Goal: Find specific page/section: Find specific page/section

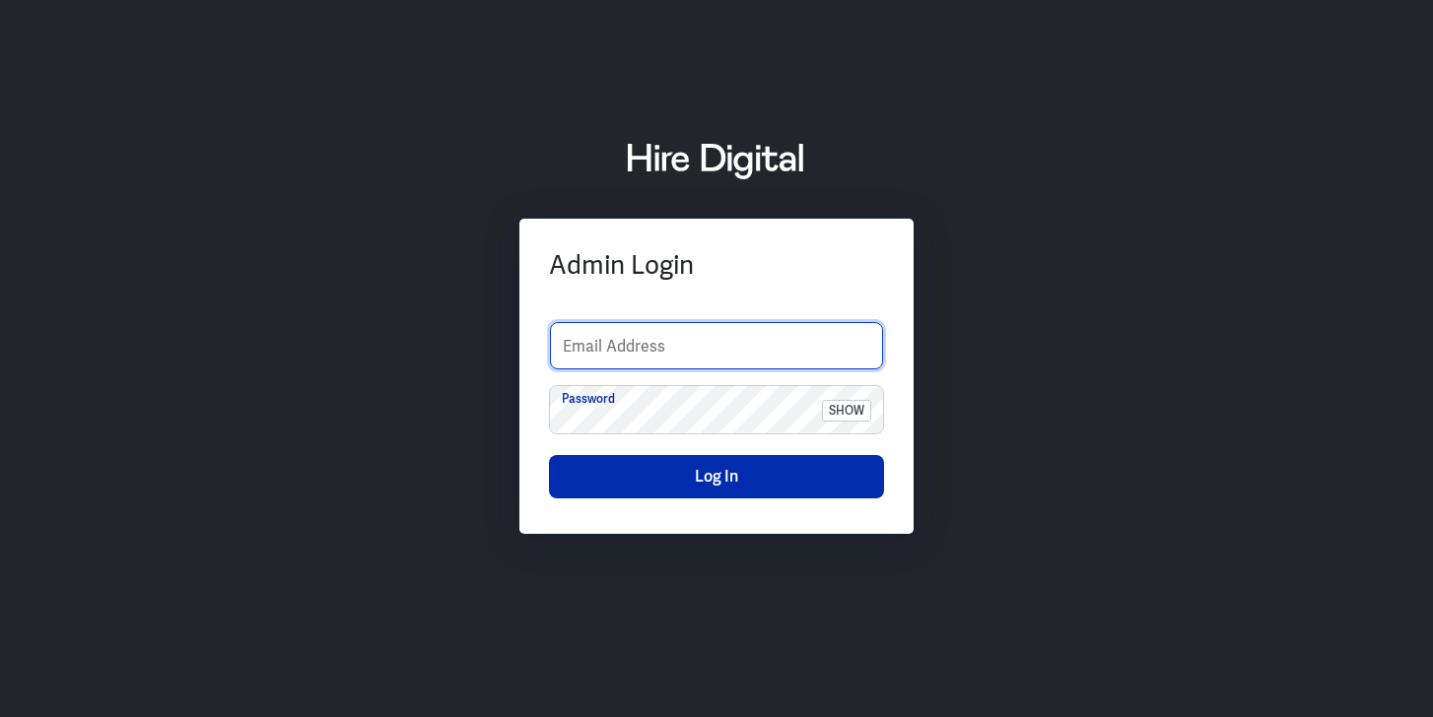
type input "sherelyn.goh@hiredigital.com"
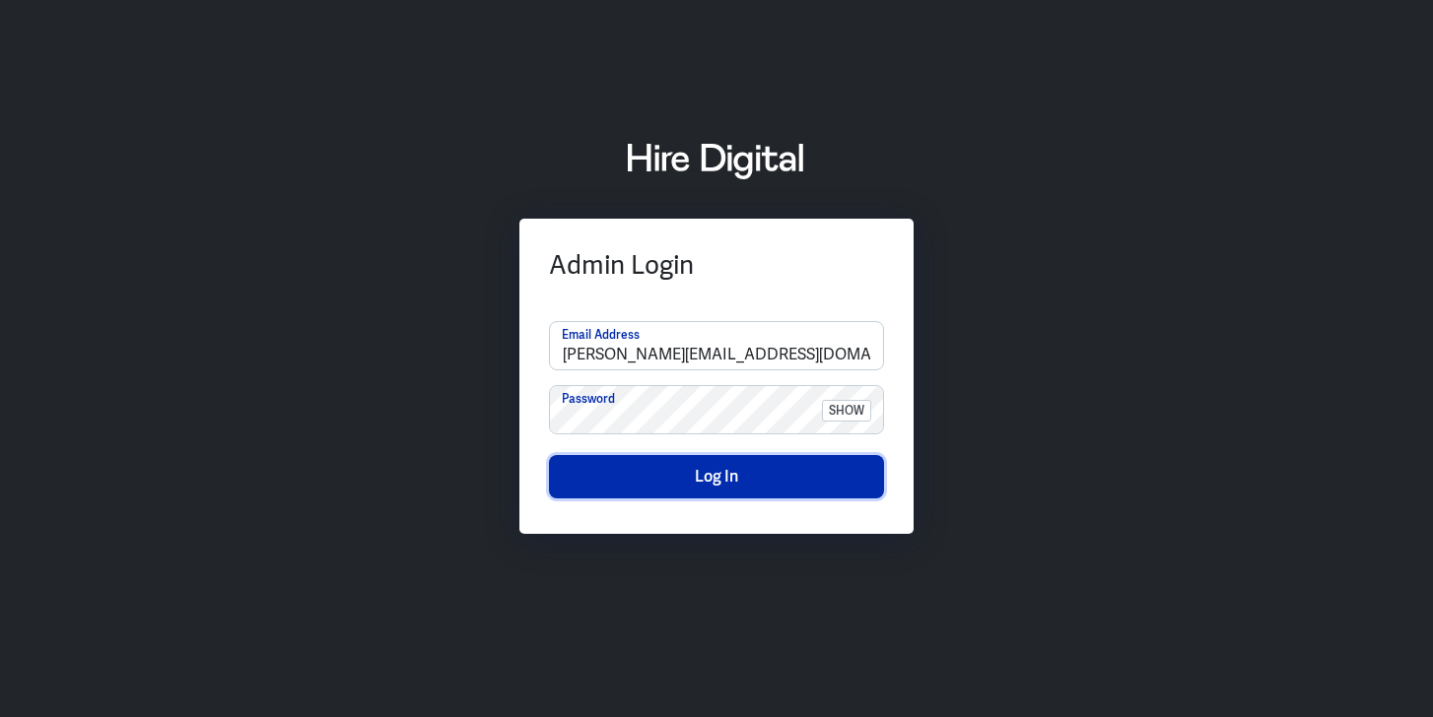
click at [709, 478] on button "Log In" at bounding box center [716, 476] width 335 height 43
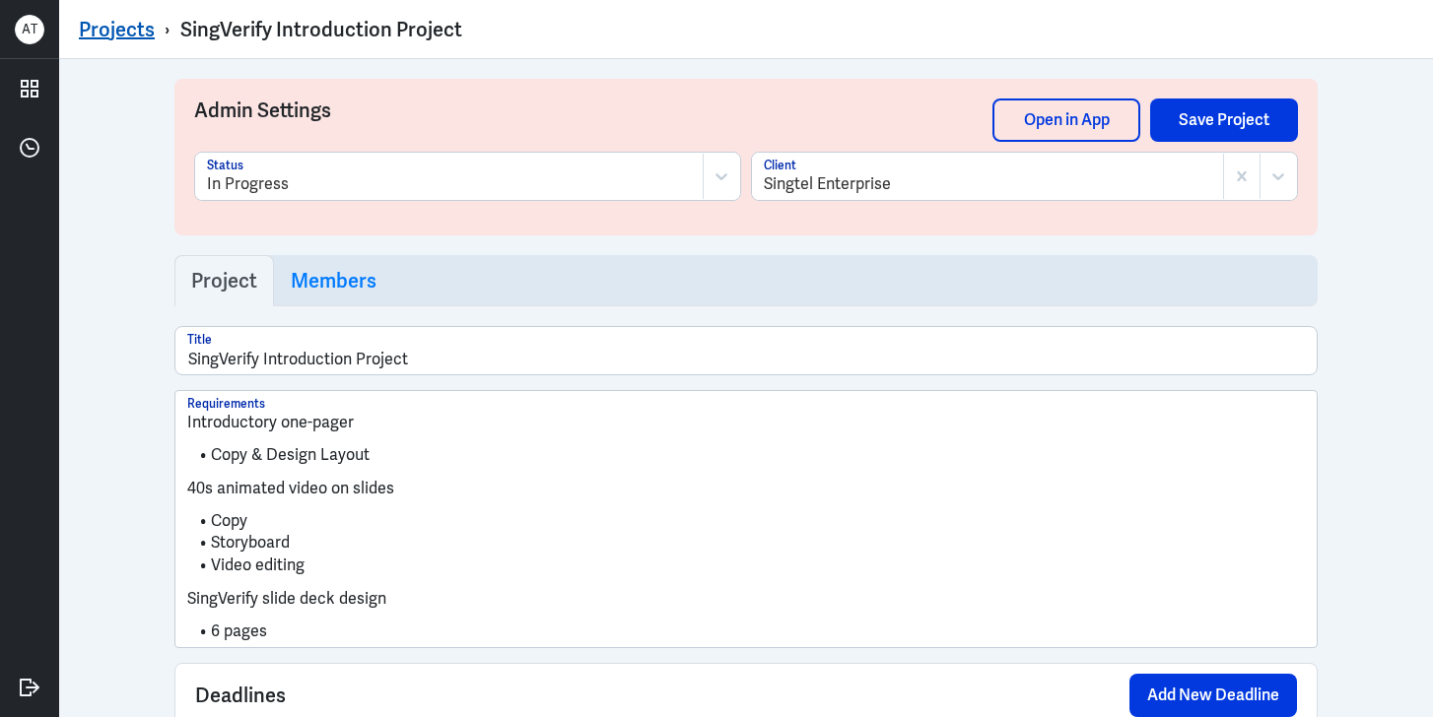
click at [113, 30] on link "Projects" at bounding box center [117, 30] width 76 height 26
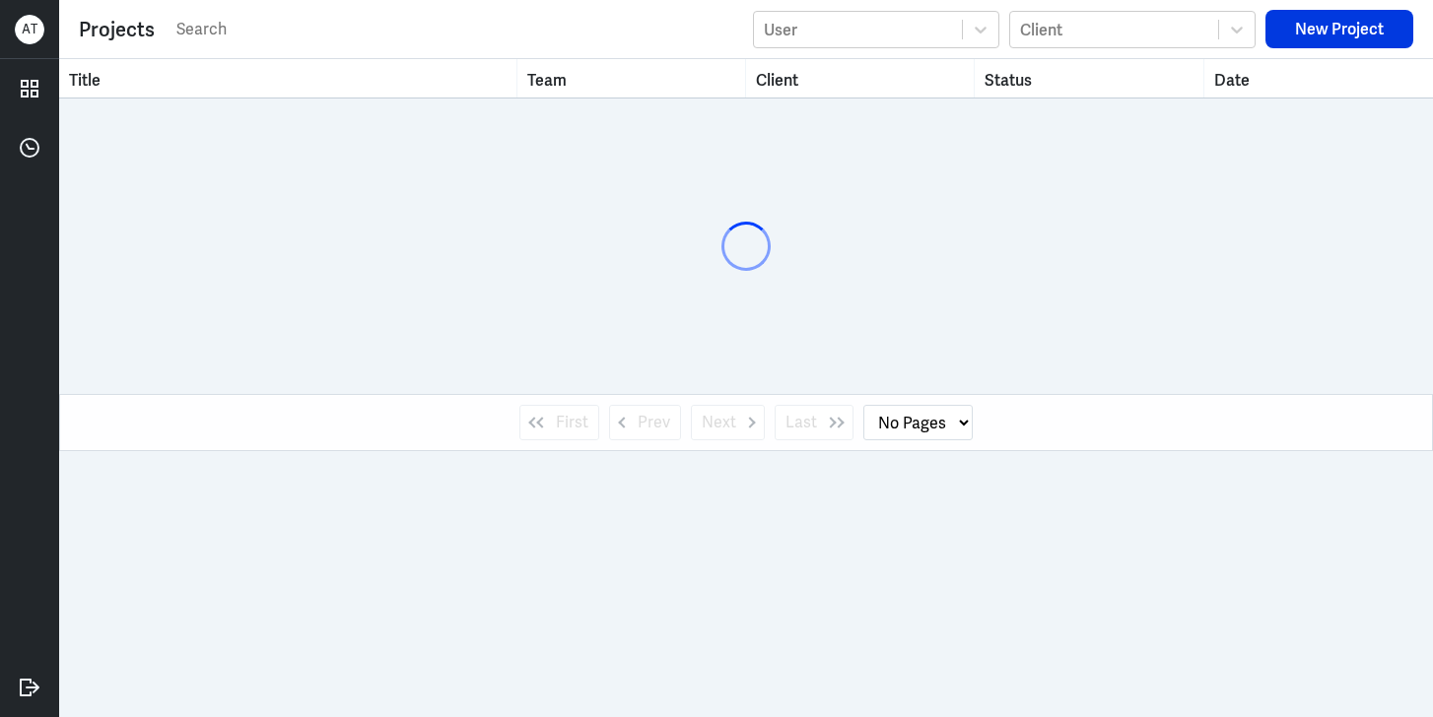
select select "1"
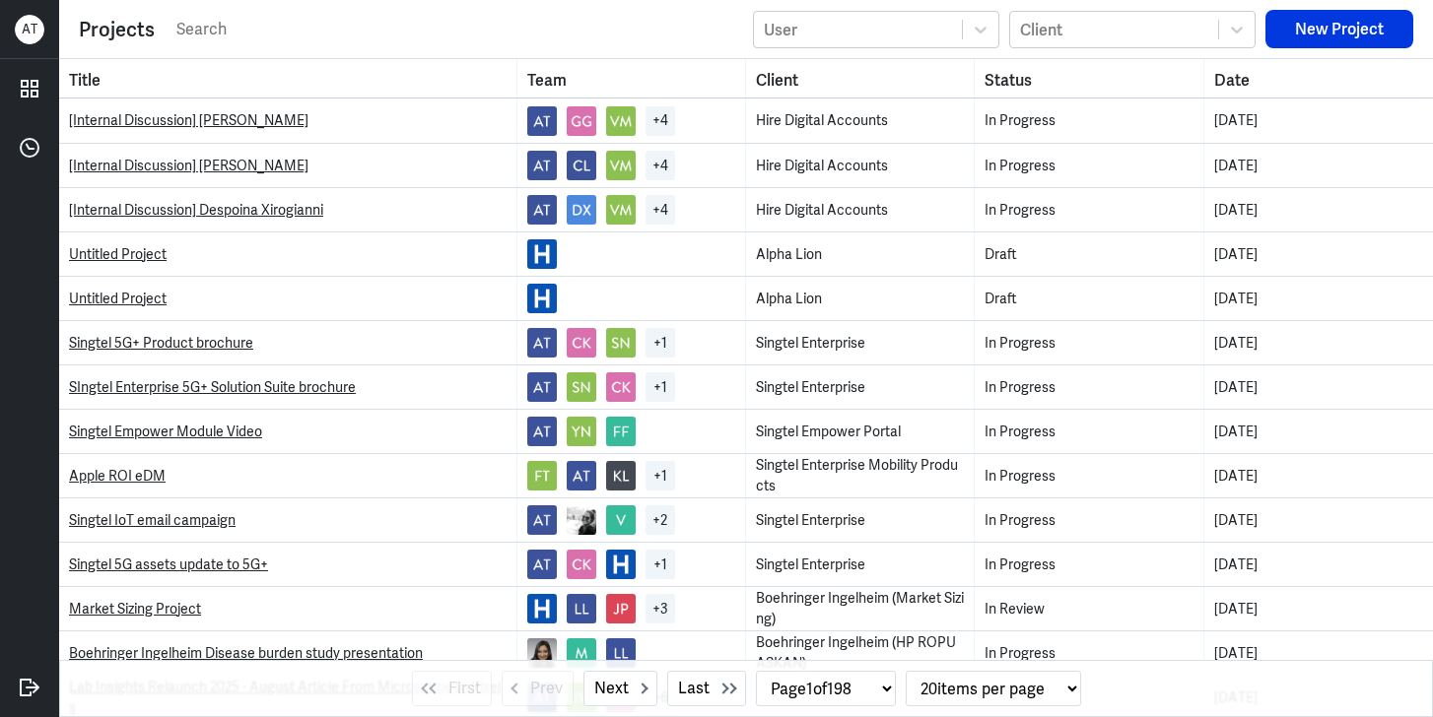
click at [237, 20] on input "text" at bounding box center [458, 30] width 569 height 30
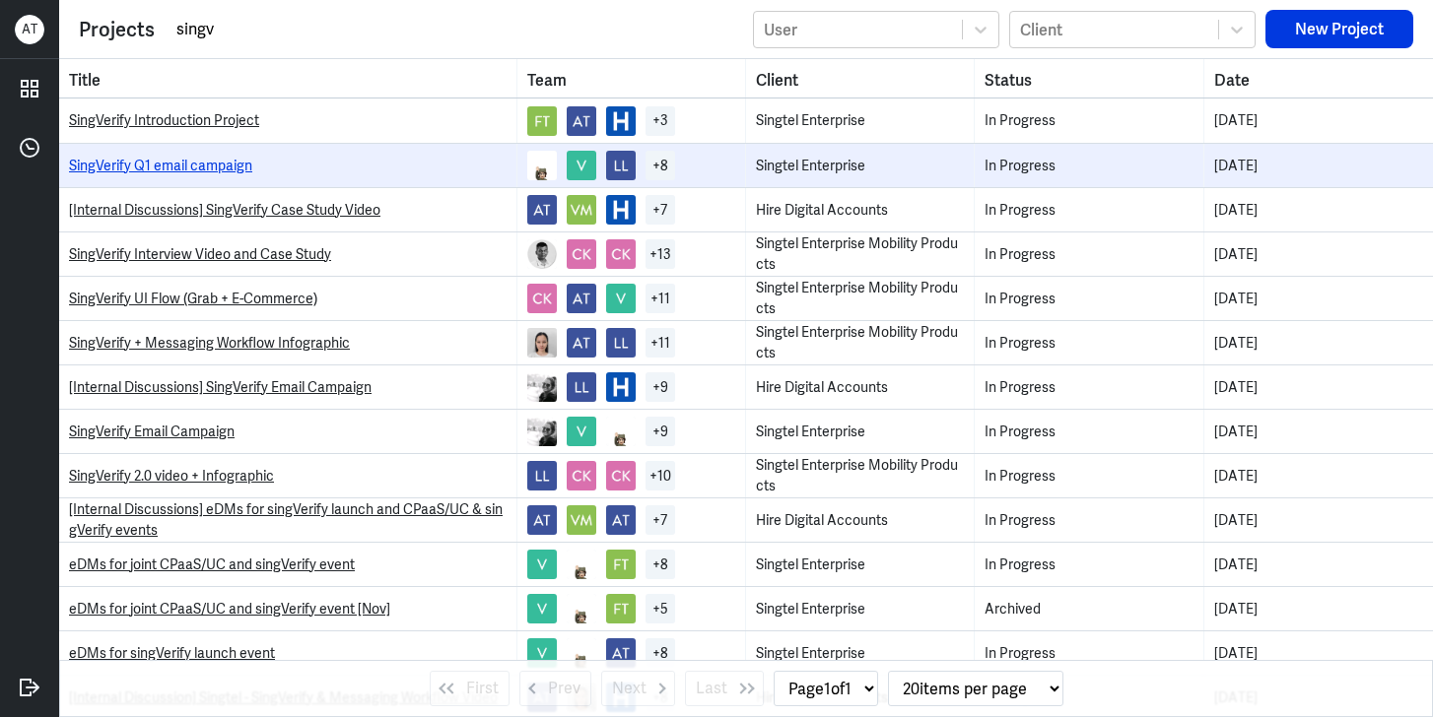
type input "singv"
click at [221, 163] on link "SingVerify Q1 email campaign" at bounding box center [160, 166] width 183 height 18
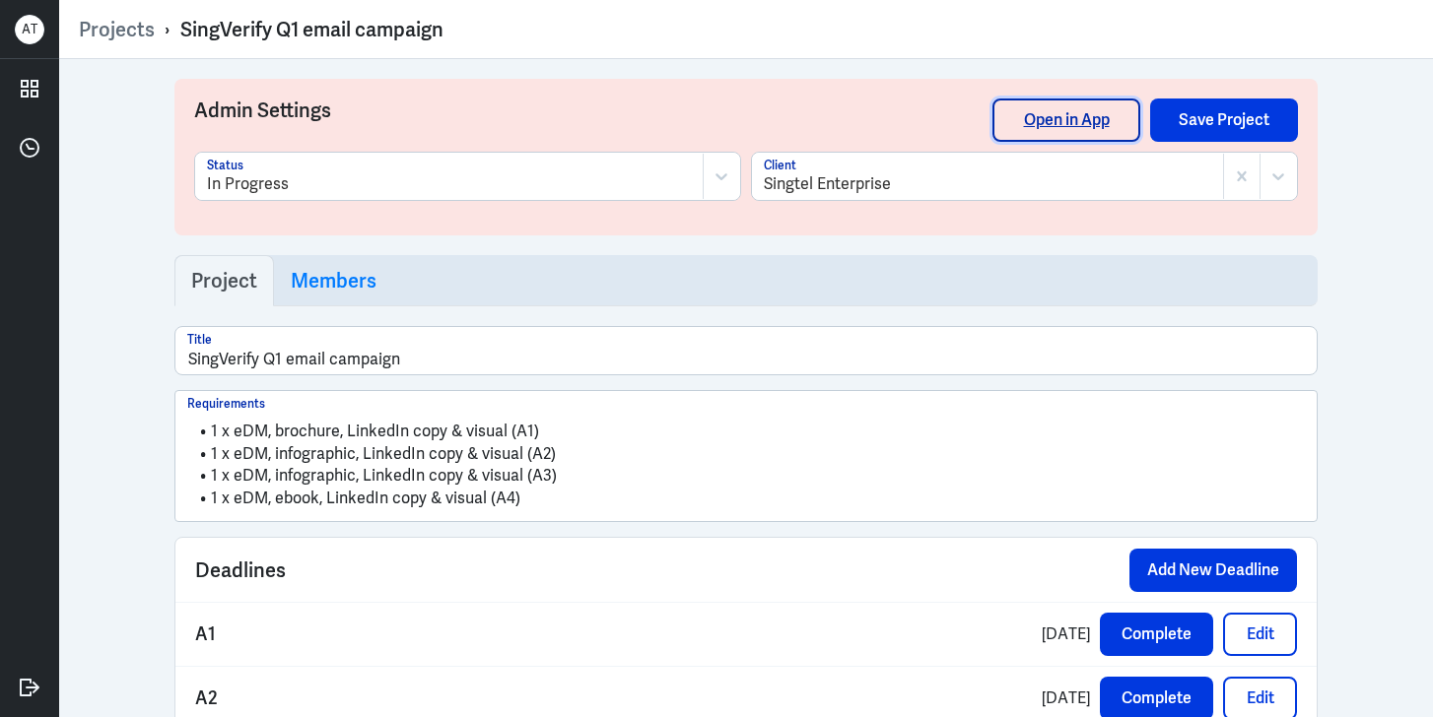
click at [1046, 116] on link "Open in App" at bounding box center [1066, 120] width 148 height 43
click at [1062, 115] on link "Open in App" at bounding box center [1066, 120] width 148 height 43
